Goal: Task Accomplishment & Management: Use online tool/utility

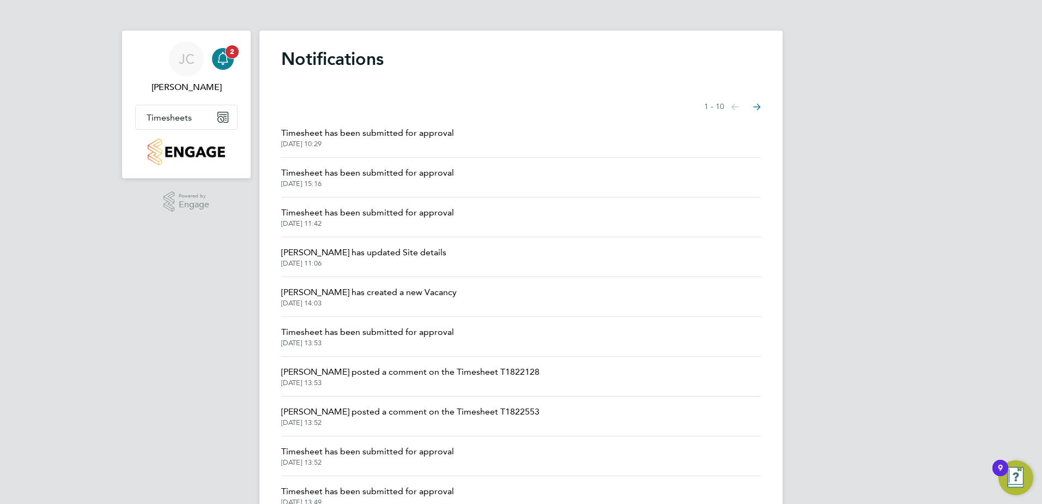
click at [233, 57] on span "2" at bounding box center [232, 51] width 13 height 13
click at [228, 68] on div "Main navigation" at bounding box center [223, 59] width 22 height 22
click at [219, 120] on icon "Main navigation" at bounding box center [221, 119] width 5 height 5
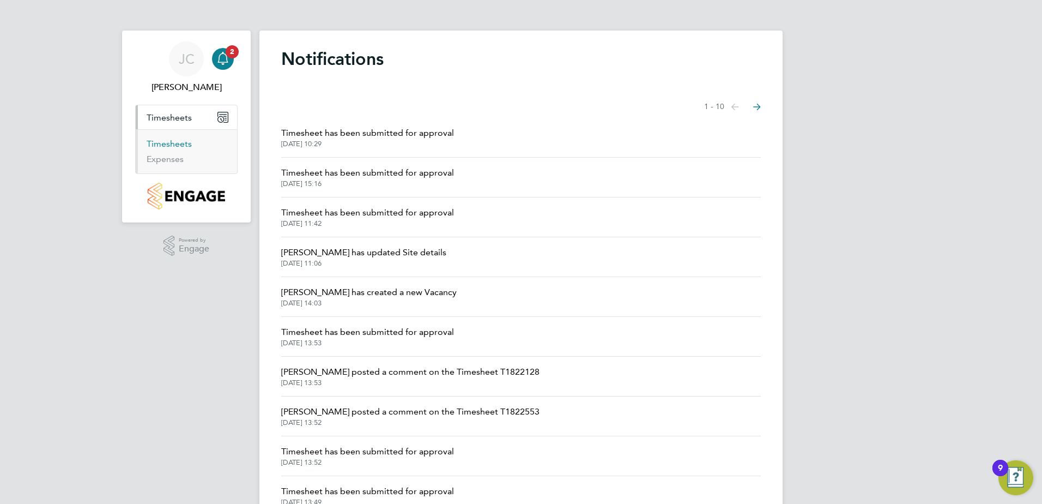
click at [168, 143] on link "Timesheets" at bounding box center [169, 143] width 45 height 10
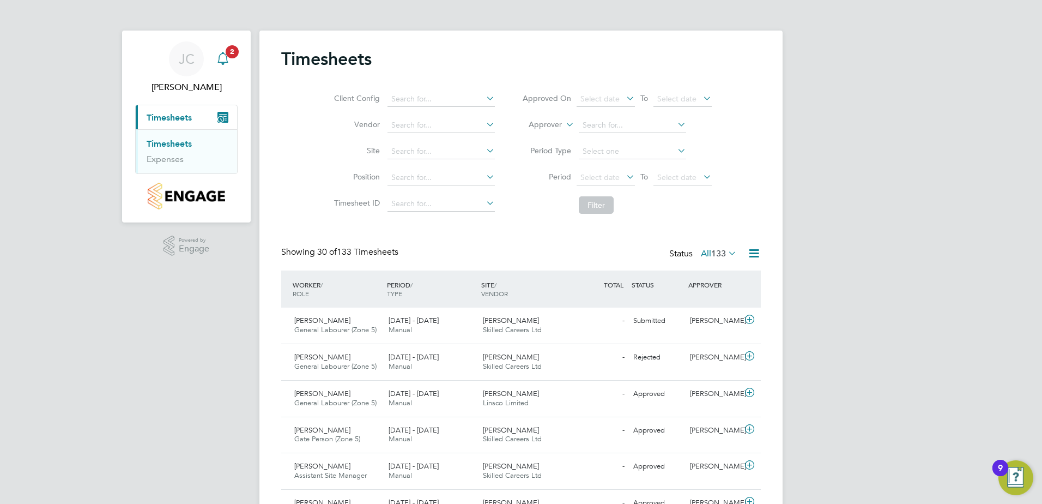
click at [229, 59] on div "Main navigation" at bounding box center [223, 59] width 22 height 22
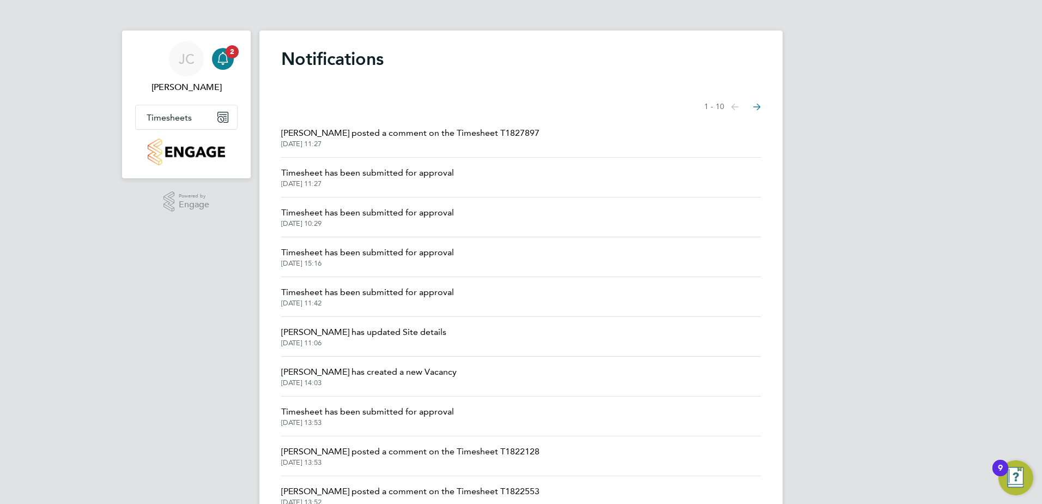
click at [396, 174] on span "Timesheet has been submitted for approval" at bounding box center [367, 172] width 173 height 13
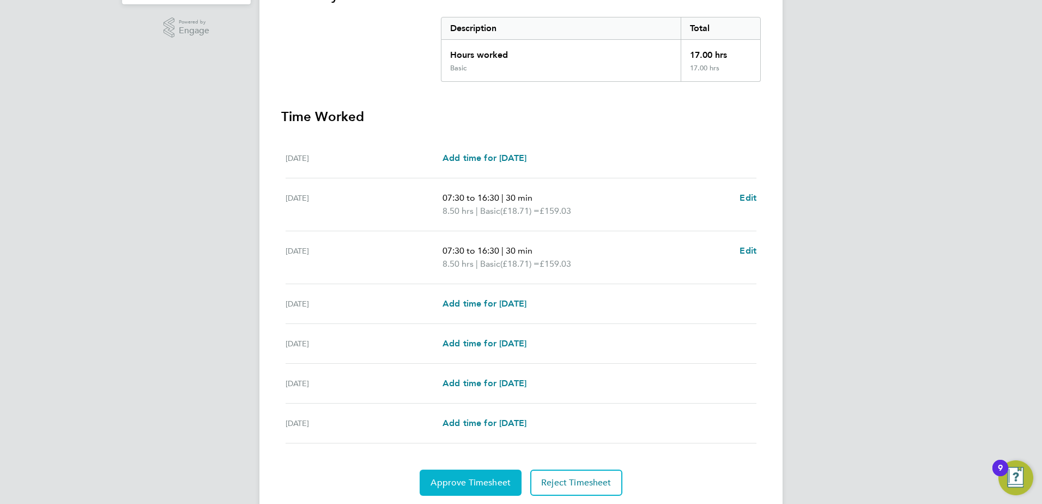
click at [476, 486] on span "Approve Timesheet" at bounding box center [471, 482] width 80 height 11
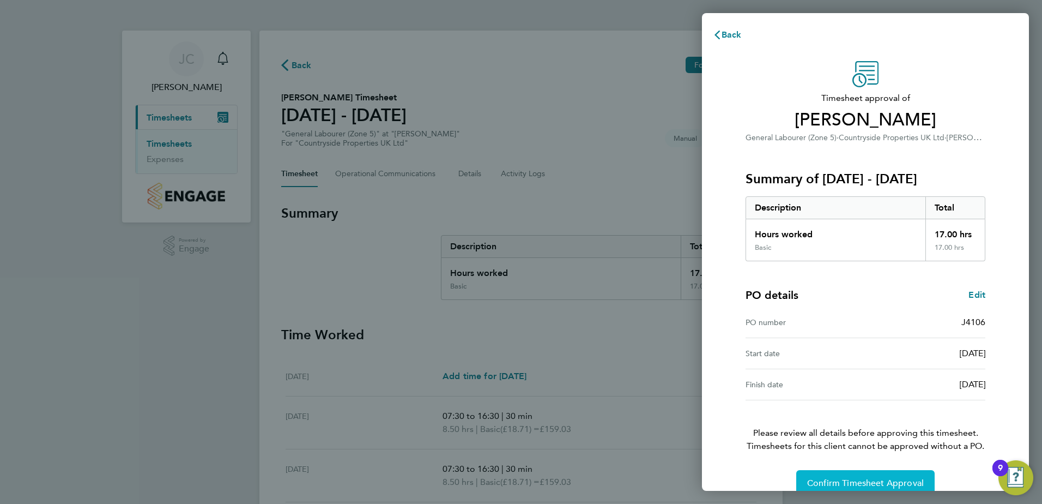
click at [846, 477] on span "Confirm Timesheet Approval" at bounding box center [865, 482] width 117 height 11
